Goal: Task Accomplishment & Management: Use online tool/utility

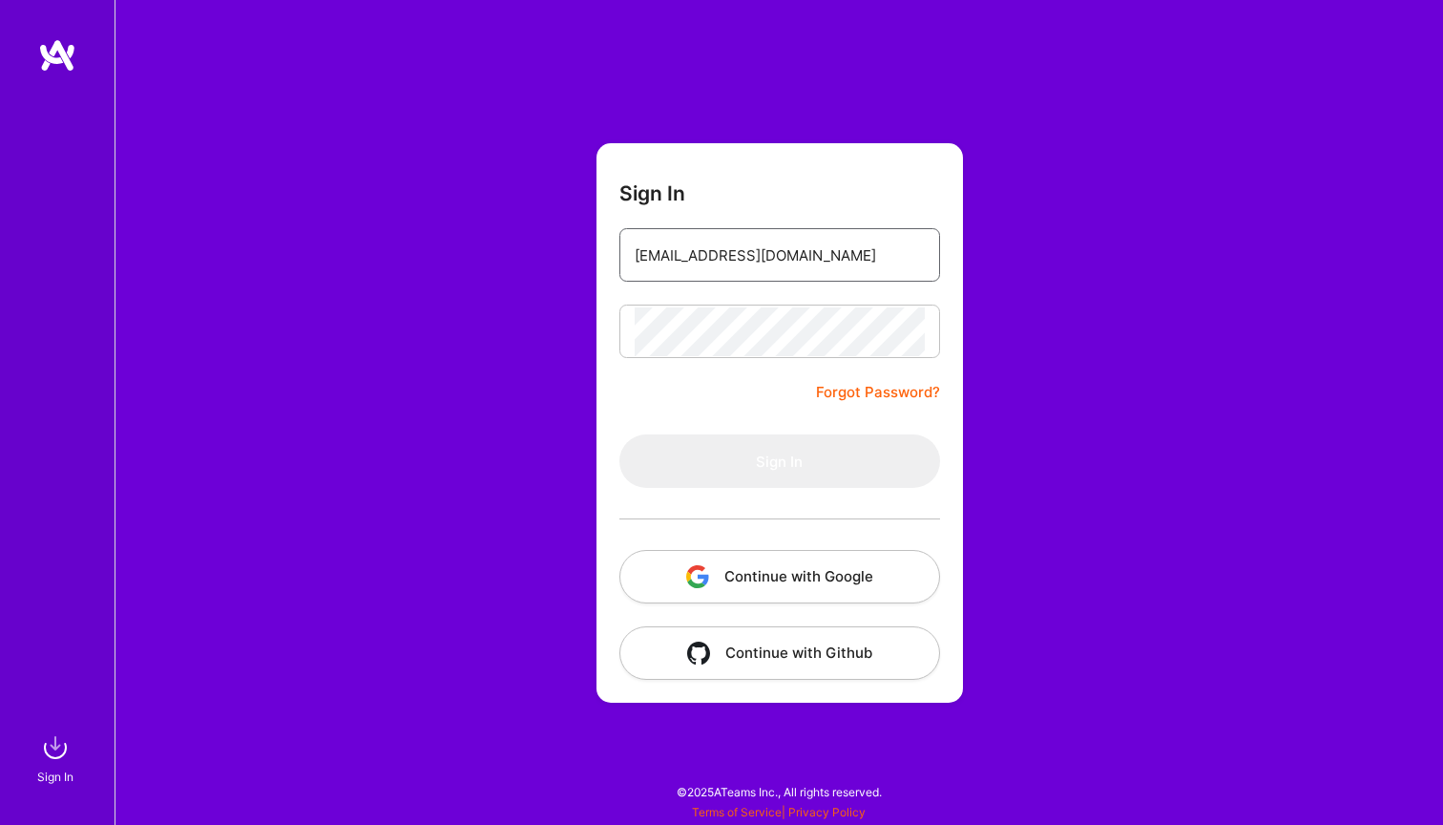
type input "[EMAIL_ADDRESS][DOMAIN_NAME]"
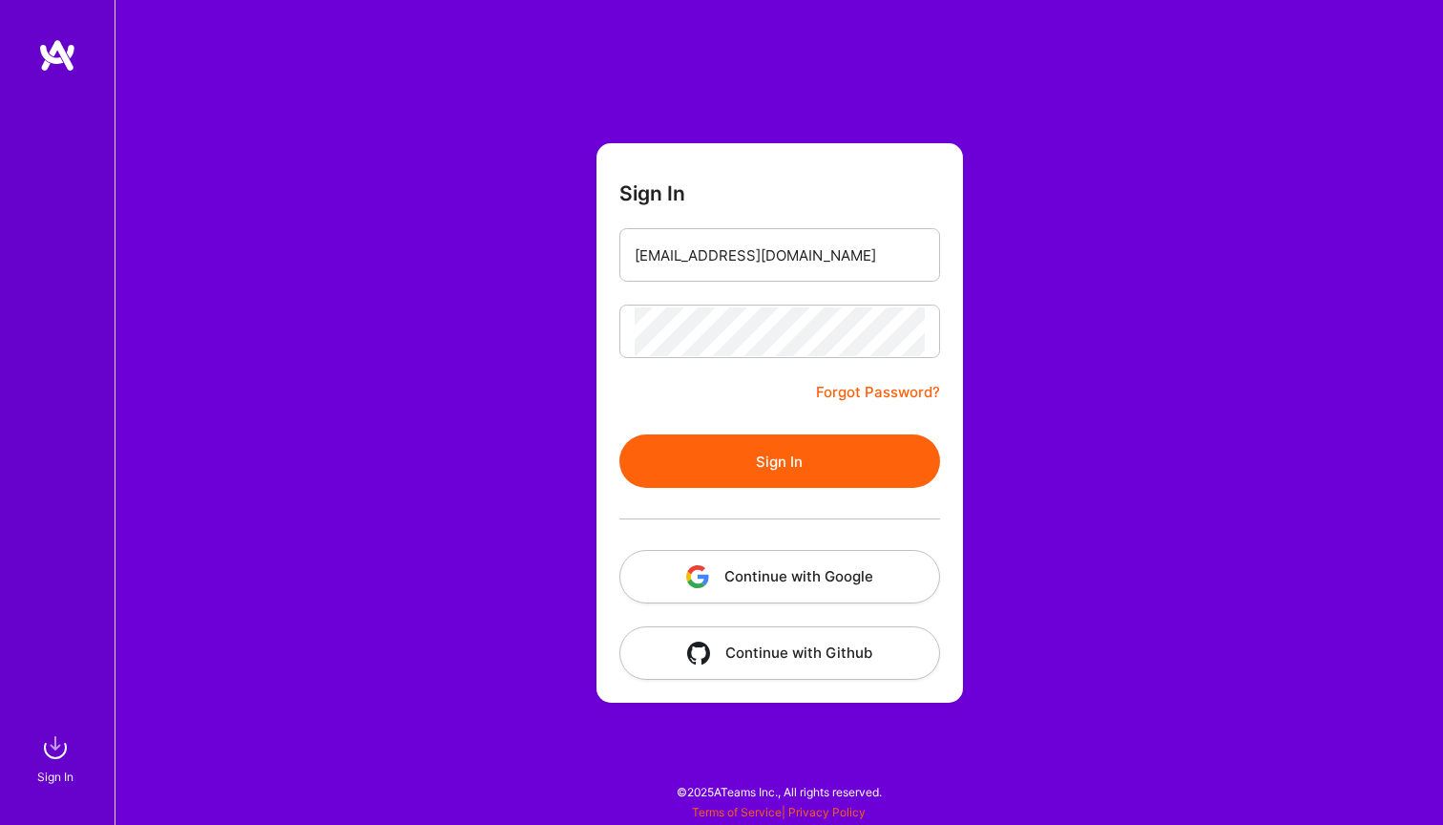
click at [791, 460] on button "Sign In" at bounding box center [779, 460] width 321 height 53
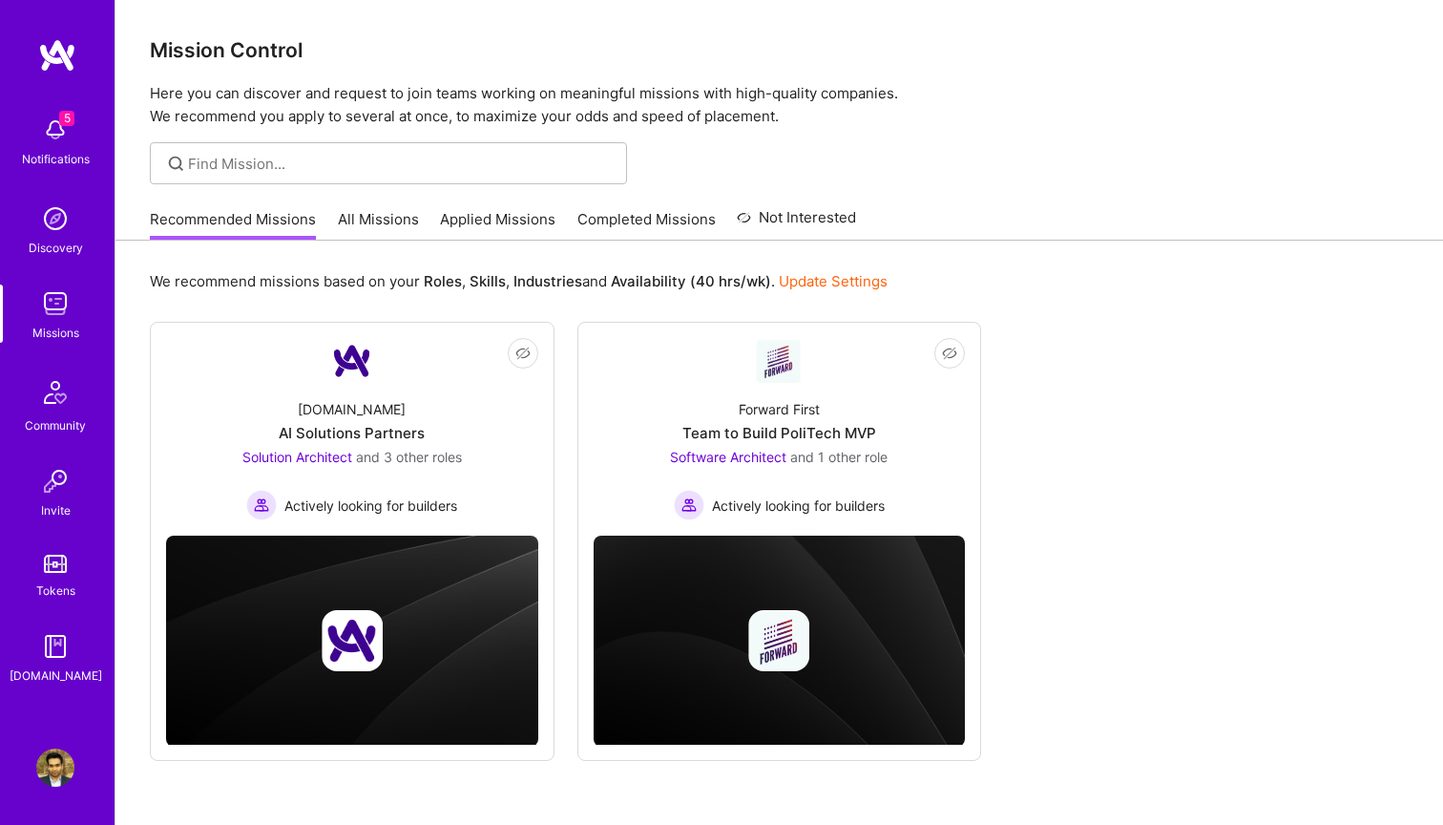
click at [48, 131] on img at bounding box center [55, 130] width 38 height 38
click at [53, 318] on img at bounding box center [55, 303] width 38 height 38
click at [509, 220] on link "Applied Missions" at bounding box center [497, 224] width 115 height 31
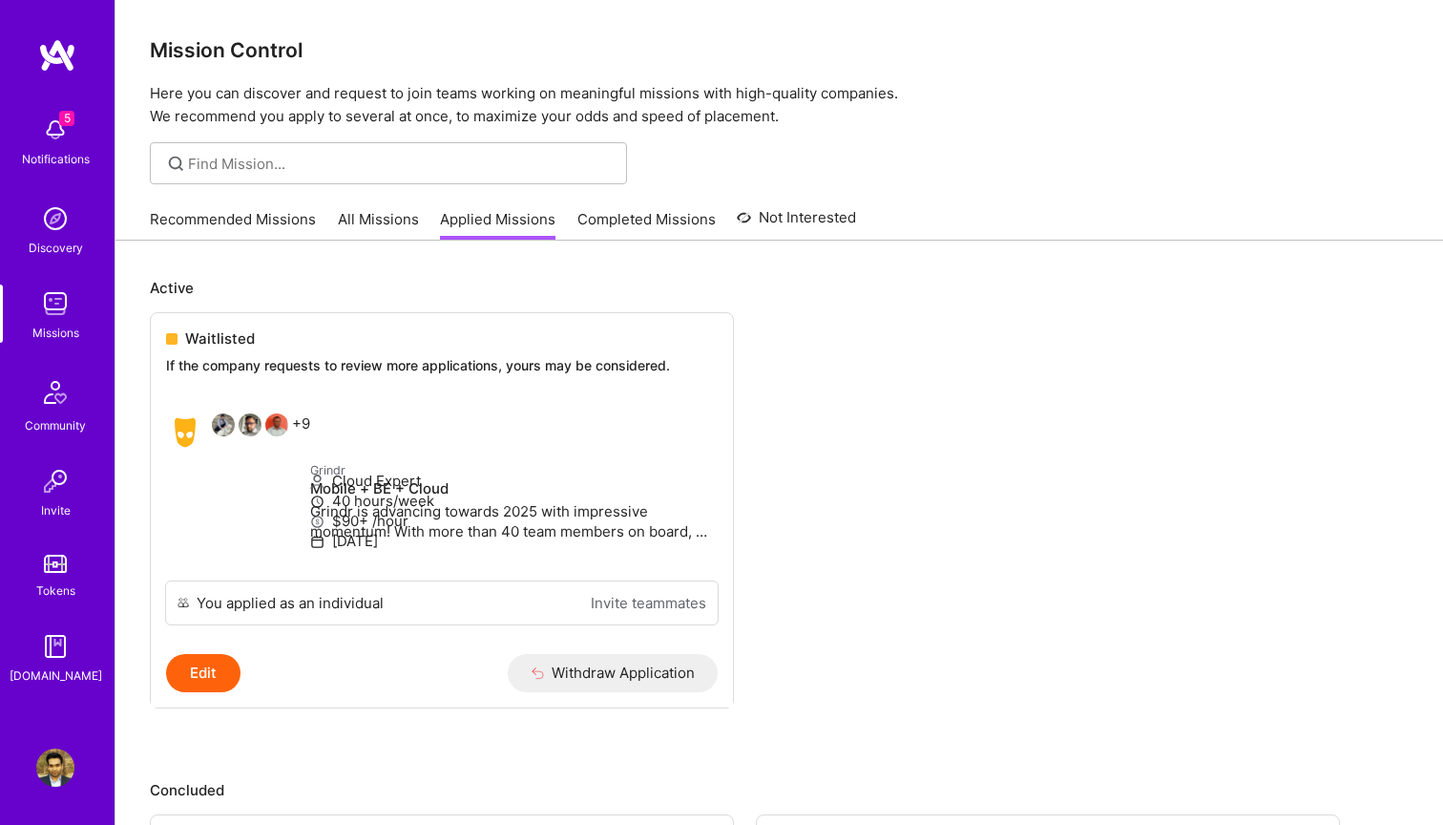
click at [352, 224] on link "All Missions" at bounding box center [378, 224] width 81 height 31
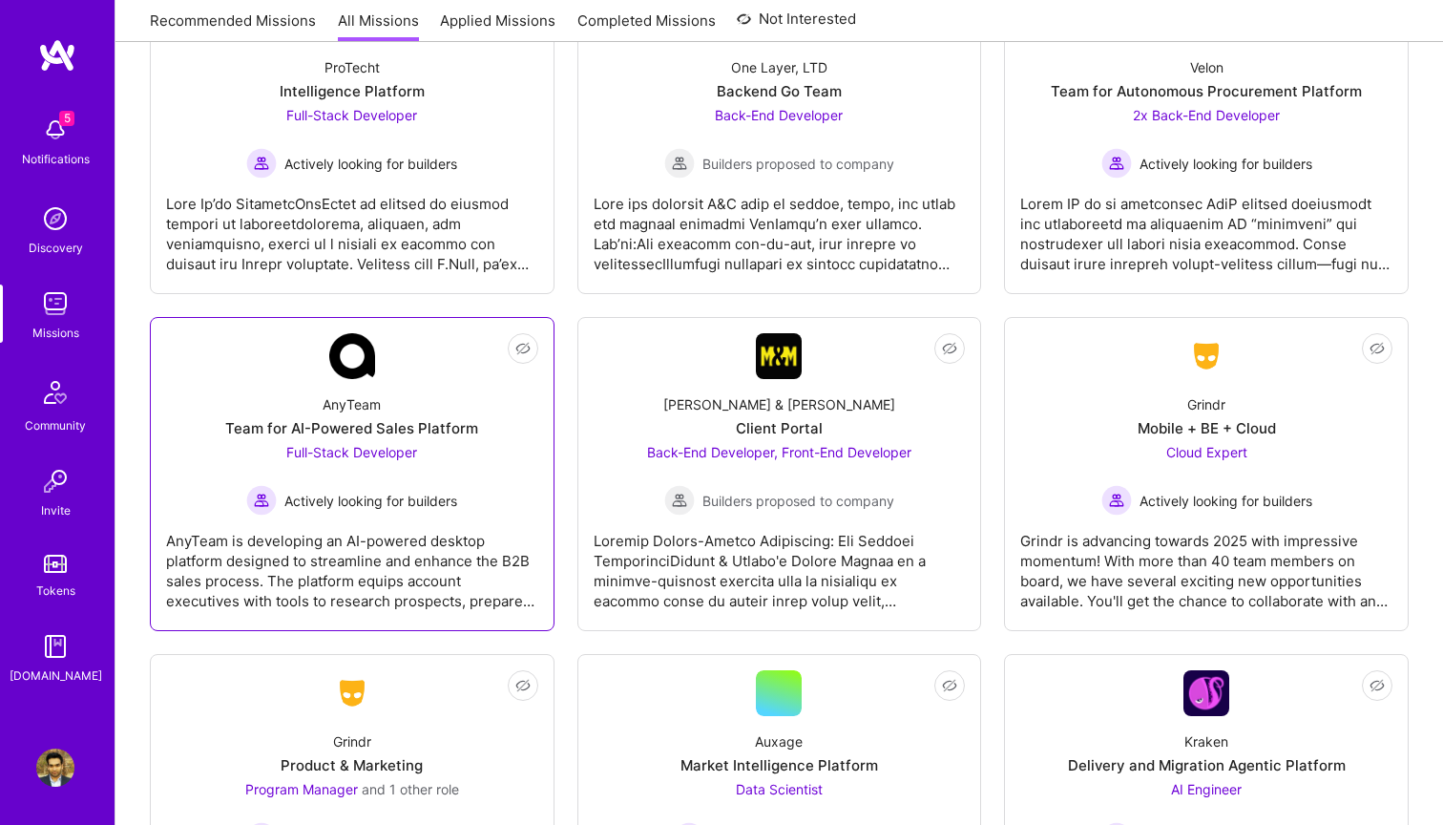
scroll to position [5340, 0]
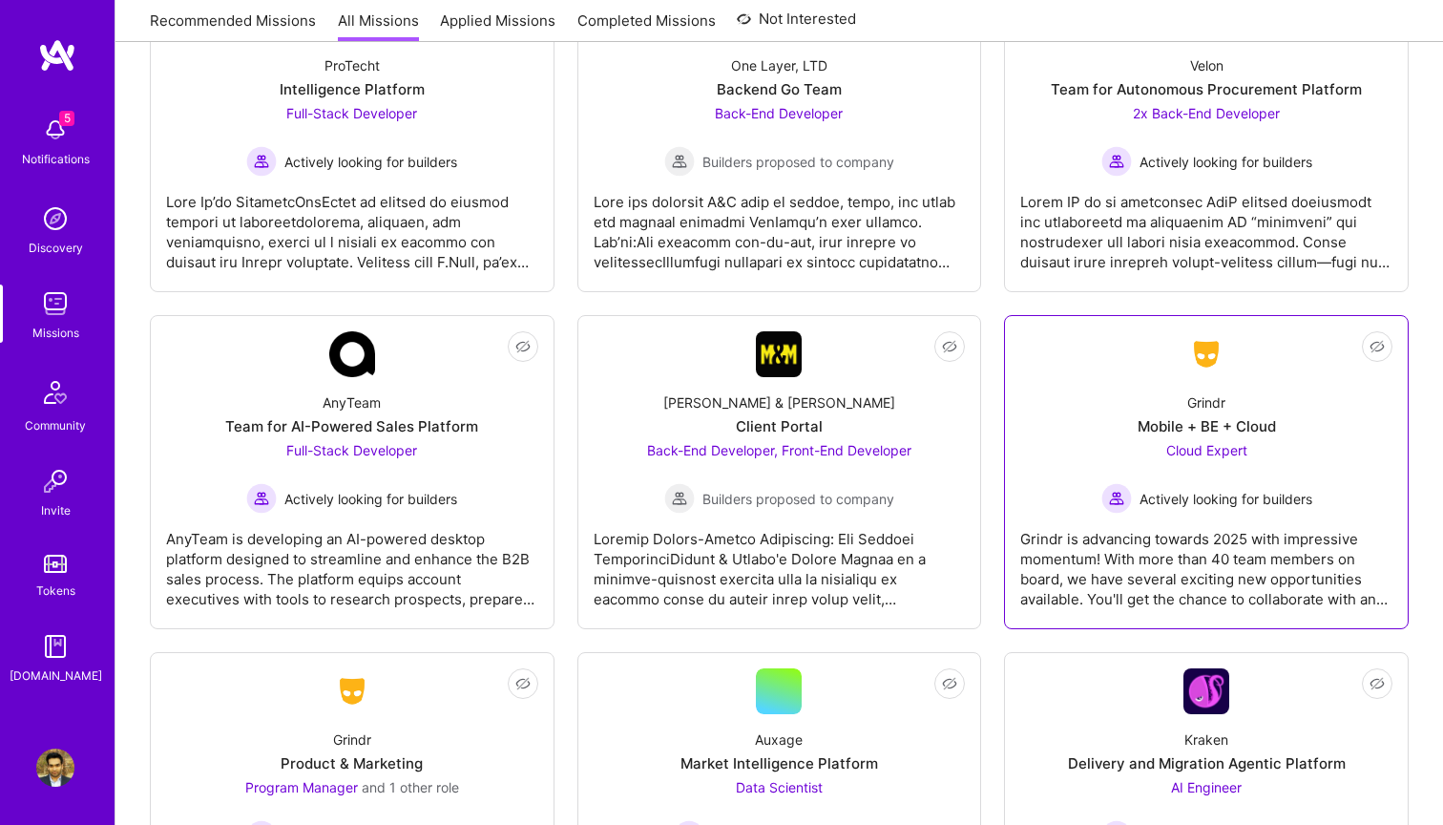
click at [1087, 456] on div "Grindr Mobile + BE + Cloud Cloud Expert Actively looking for builders" at bounding box center [1206, 445] width 372 height 136
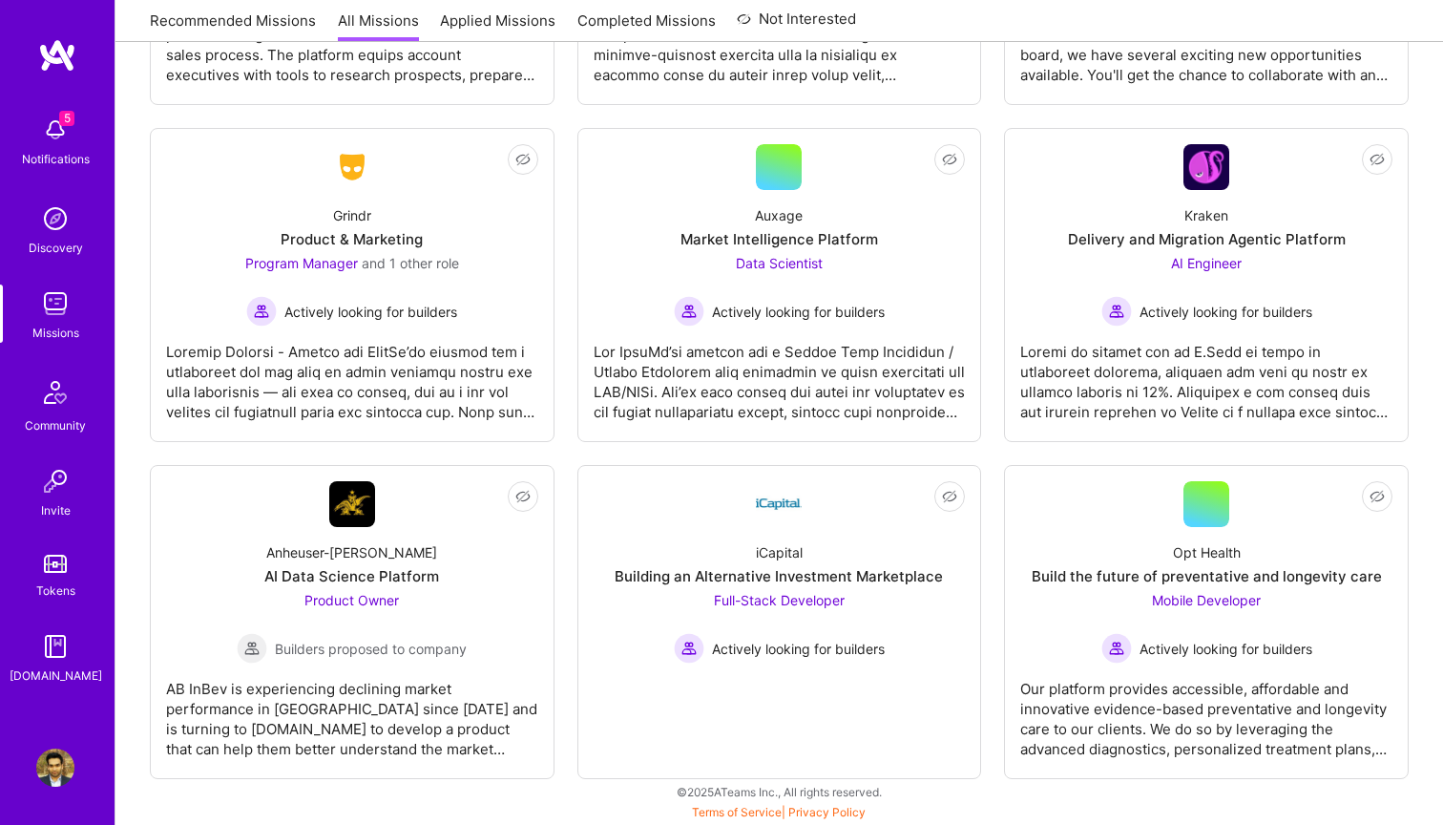
scroll to position [5864, 0]
